Goal: Find specific page/section: Find specific page/section

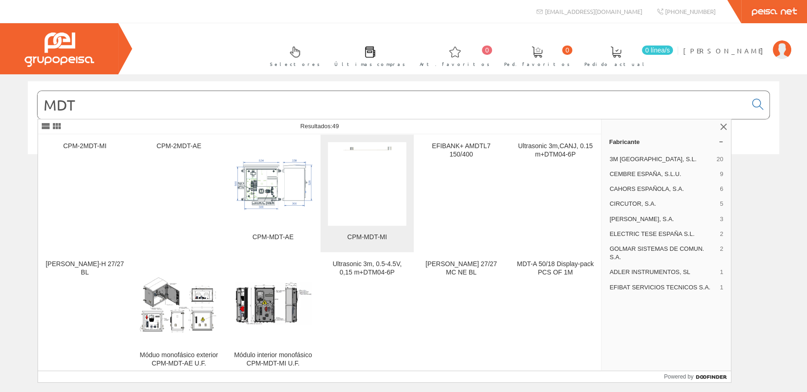
type input "MDT"
click at [351, 181] on img at bounding box center [367, 184] width 55 height 84
